Goal: Find specific page/section: Find specific page/section

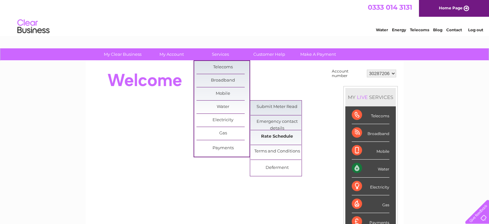
click at [277, 138] on link "Rate Schedule" at bounding box center [277, 136] width 53 height 13
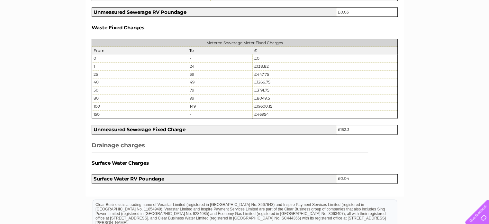
scroll to position [801, 0]
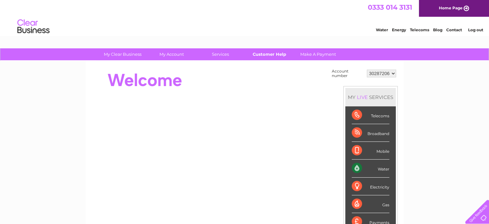
click at [265, 53] on link "Customer Help" at bounding box center [269, 54] width 53 height 12
